Goal: Task Accomplishment & Management: Manage account settings

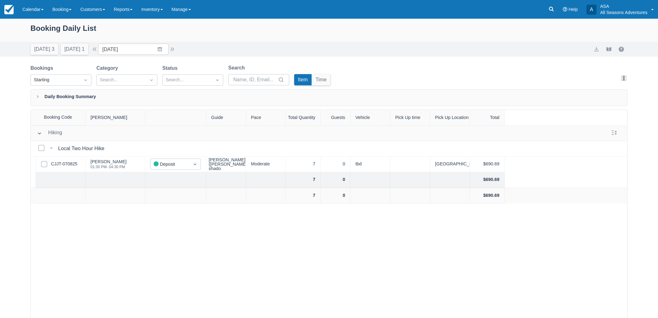
click at [30, 50] on div "Today 3 Tomorrow 1" at bounding box center [59, 48] width 63 height 14
click at [42, 51] on button "Today 3" at bounding box center [44, 49] width 28 height 11
type input "[DATE]"
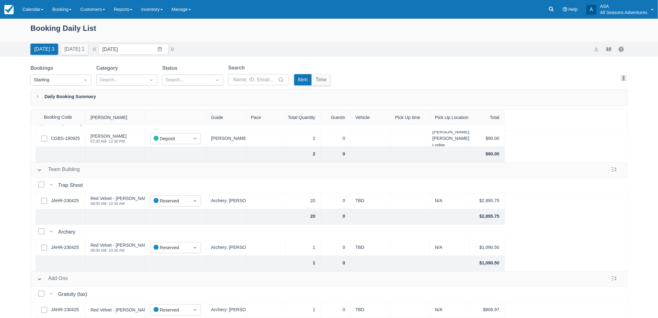
scroll to position [31, 0]
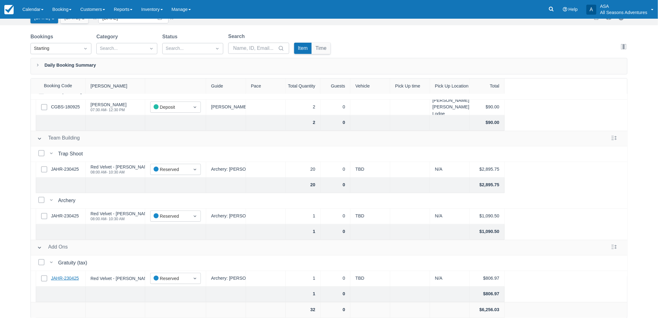
click at [63, 276] on link "JAHR-230425" at bounding box center [65, 278] width 28 height 7
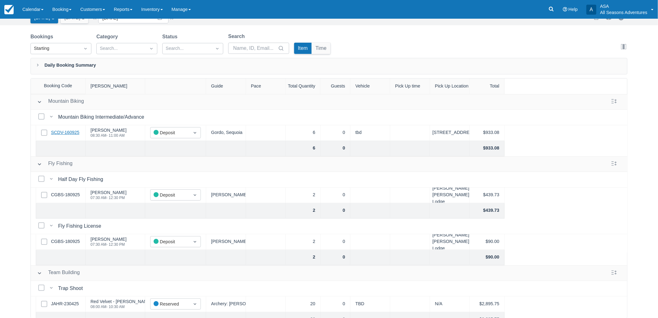
click at [63, 129] on link "SCDV-160925" at bounding box center [65, 132] width 28 height 7
click at [68, 198] on link "CGBS-180925" at bounding box center [65, 194] width 29 height 7
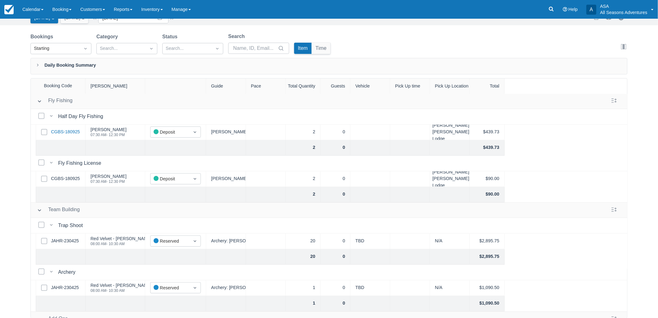
scroll to position [69, 0]
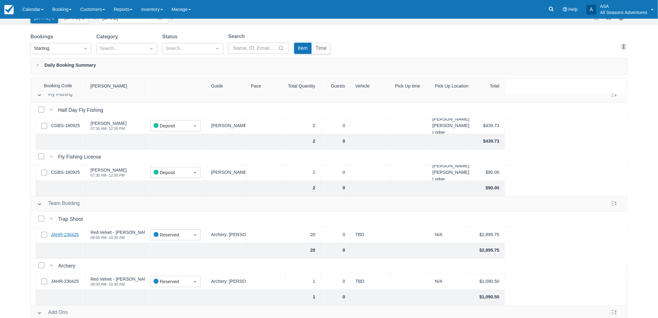
click at [69, 234] on link "JAHR-230425" at bounding box center [65, 234] width 28 height 7
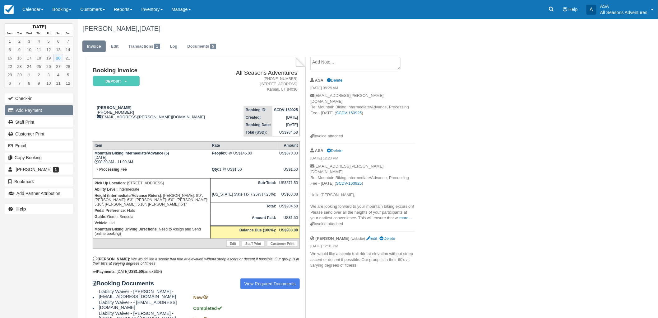
click at [51, 111] on button "Add Payment" at bounding box center [39, 110] width 68 height 10
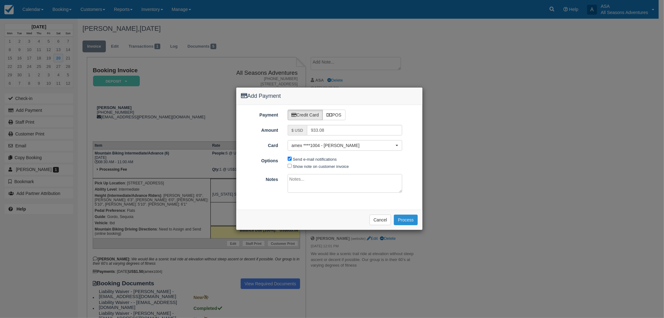
click at [404, 218] on button "Process" at bounding box center [406, 219] width 24 height 11
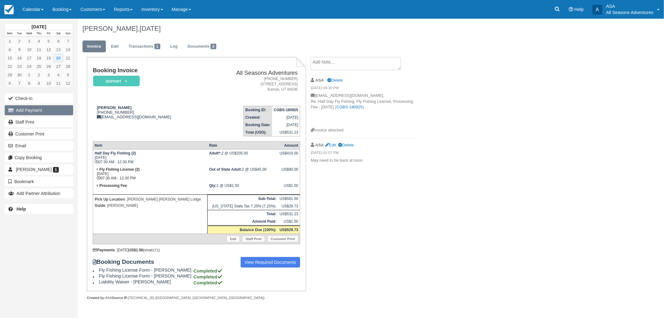
click at [49, 110] on button "Add Payment" at bounding box center [39, 110] width 68 height 10
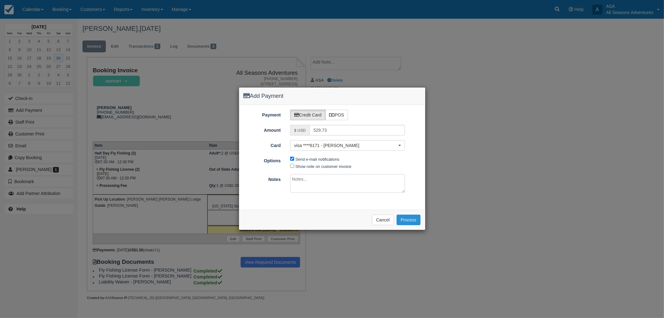
click at [412, 220] on button "Process" at bounding box center [408, 219] width 24 height 11
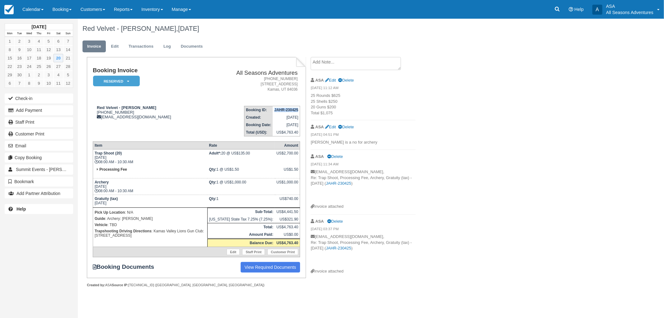
drag, startPoint x: 298, startPoint y: 109, endPoint x: 274, endPoint y: 111, distance: 23.7
click at [274, 111] on strong "JAHR-230425" at bounding box center [286, 110] width 24 height 4
copy strong "JAHR-230425"
click at [35, 147] on button "Email" at bounding box center [39, 146] width 68 height 10
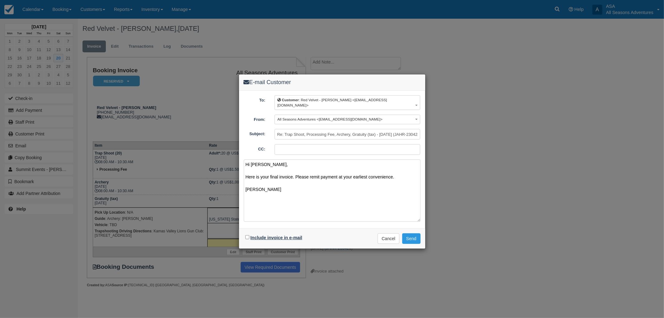
type textarea "Hi Laura, Here is your final invoice. Please remit payment at your earliest con…"
click at [279, 235] on label "Include invoice in e-mail" at bounding box center [276, 237] width 52 height 5
click at [249, 235] on input "Include invoice in e-mail" at bounding box center [247, 237] width 4 height 4
checkbox input "true"
click at [414, 233] on button "Send" at bounding box center [411, 238] width 18 height 11
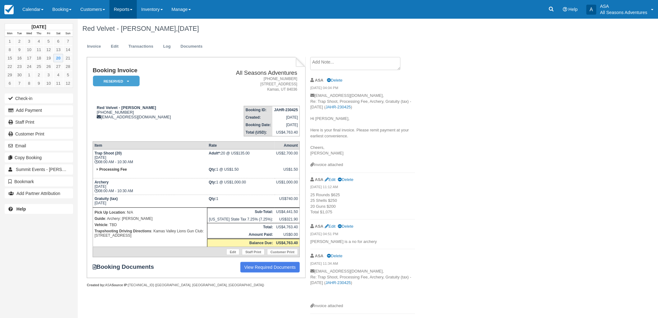
click at [137, 9] on link "Reports" at bounding box center [123, 9] width 27 height 19
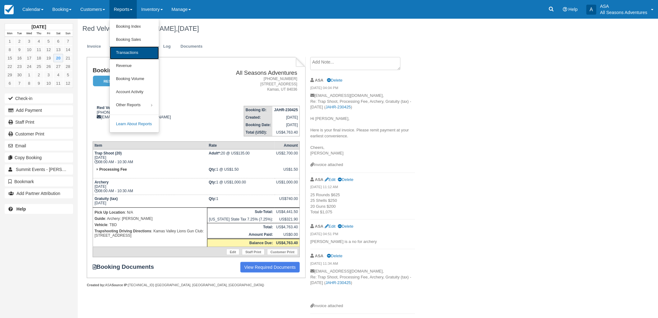
click at [129, 55] on link "Transactions" at bounding box center [134, 52] width 49 height 13
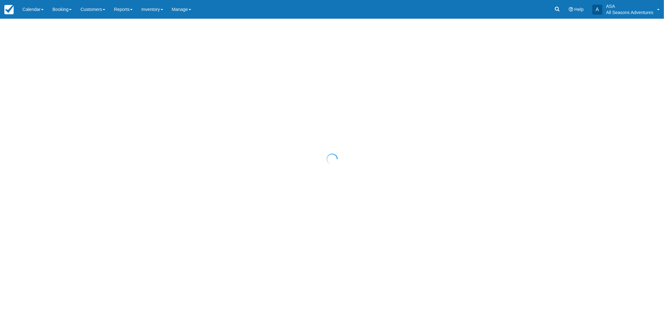
select select "10"
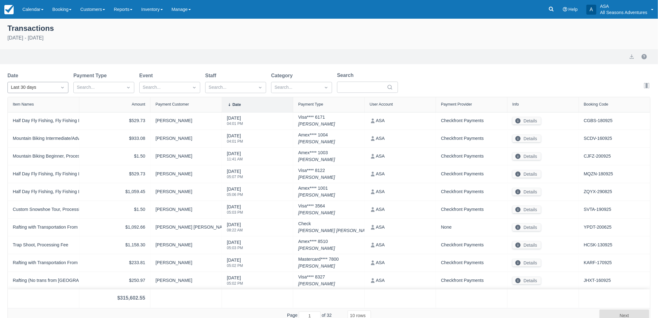
click at [63, 88] on icon "Dropdown icon" at bounding box center [62, 87] width 6 height 6
click at [51, 114] on div "[DATE]" at bounding box center [37, 115] width 61 height 12
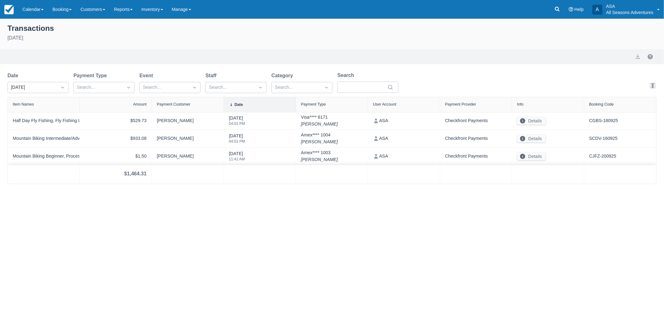
click at [642, 55] on div at bounding box center [637, 56] width 12 height 7
click at [639, 55] on button "export" at bounding box center [637, 56] width 7 height 7
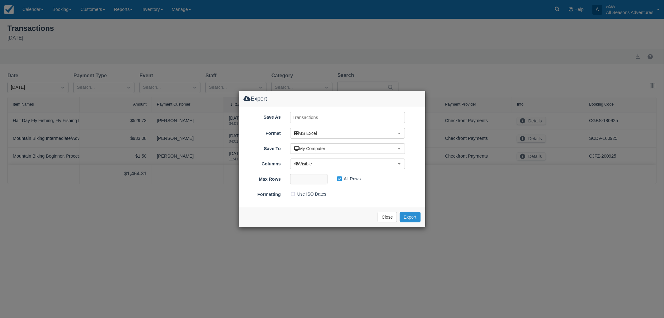
click at [409, 212] on button "Export" at bounding box center [410, 217] width 21 height 11
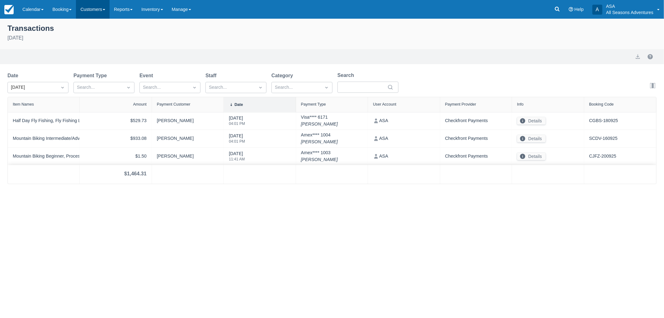
click at [79, 12] on link "Customers" at bounding box center [93, 9] width 34 height 19
click at [70, 7] on link "Booking" at bounding box center [62, 9] width 28 height 19
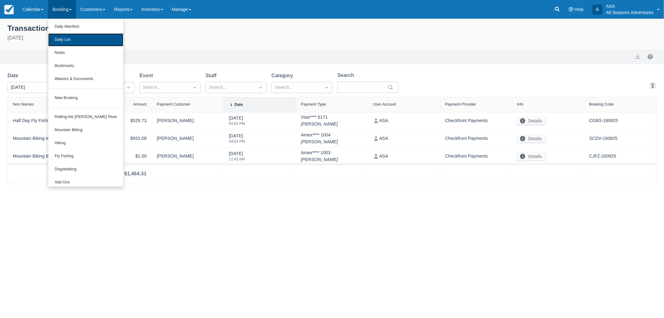
click at [69, 39] on link "Daily List" at bounding box center [85, 39] width 75 height 13
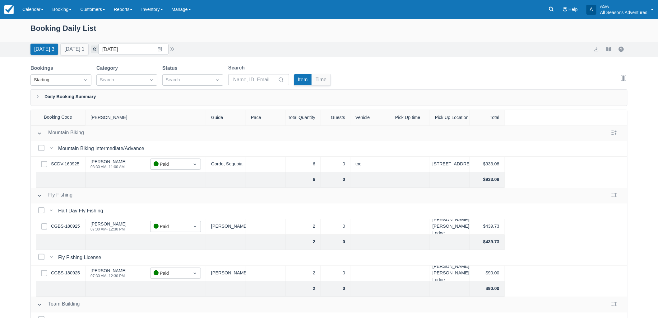
click at [98, 48] on button "button" at bounding box center [94, 48] width 7 height 7
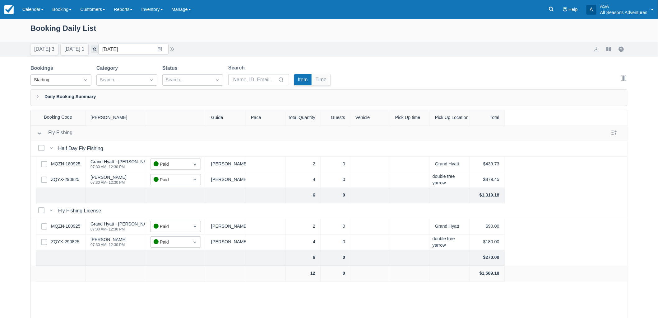
click at [98, 47] on button "button" at bounding box center [94, 48] width 7 height 7
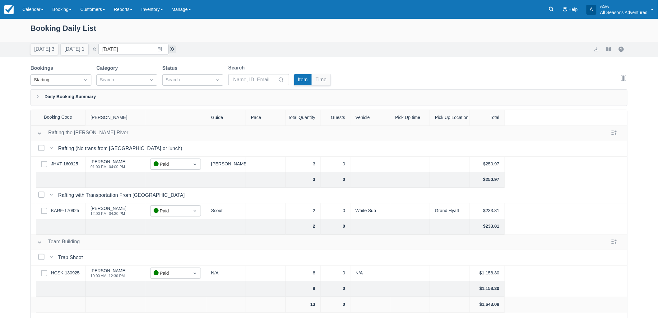
click at [176, 50] on button "button" at bounding box center [172, 48] width 7 height 7
type input "[DATE]"
